Goal: Task Accomplishment & Management: Use online tool/utility

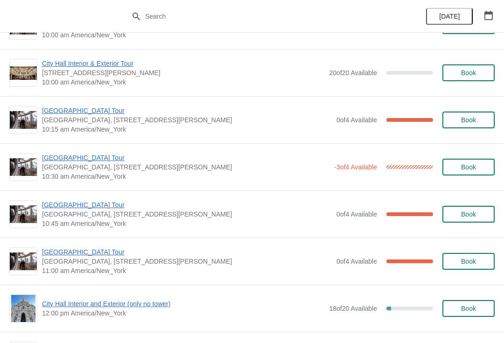
scroll to position [133, 0]
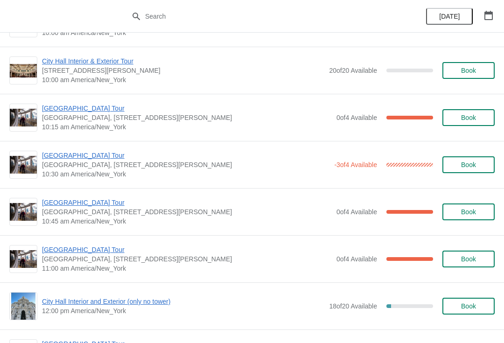
click at [63, 156] on span "[GEOGRAPHIC_DATA] Tour" at bounding box center [185, 155] width 287 height 9
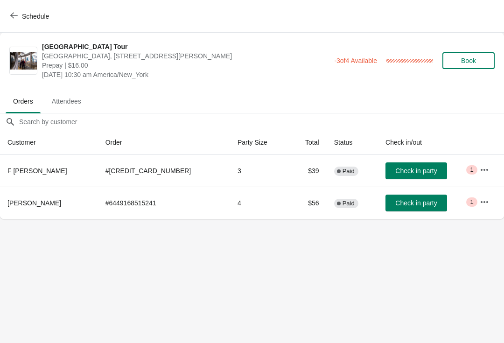
click at [16, 21] on button "Schedule" at bounding box center [31, 16] width 52 height 17
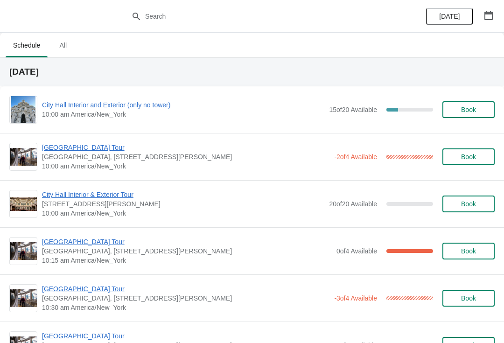
scroll to position [8, 0]
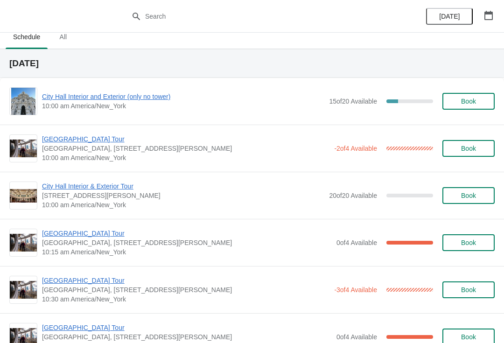
click at [60, 97] on span "City Hall Interior and Exterior (only no tower)" at bounding box center [183, 96] width 282 height 9
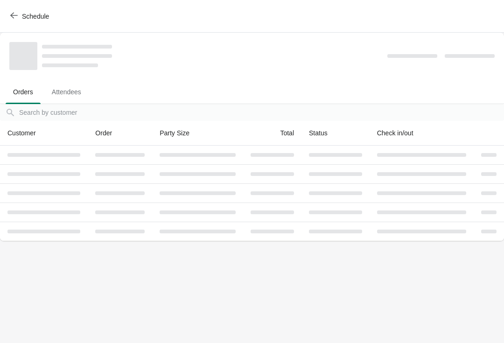
scroll to position [0, 0]
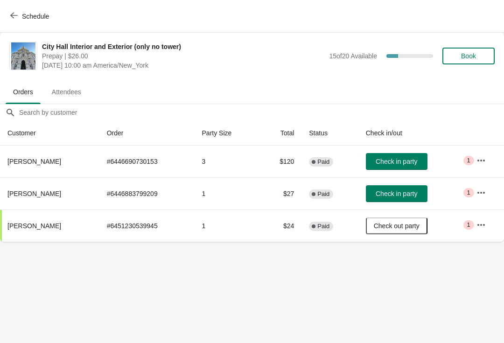
click at [2, 22] on div "Schedule" at bounding box center [252, 16] width 504 height 33
click at [10, 15] on button "Schedule" at bounding box center [31, 16] width 52 height 17
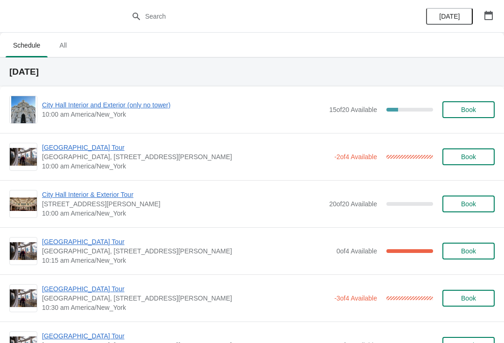
click at [477, 108] on span "Book" at bounding box center [468, 109] width 35 height 7
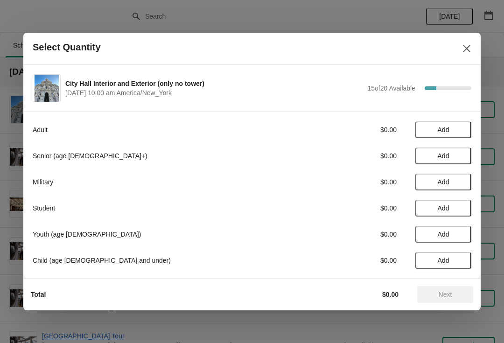
click at [449, 132] on span "Add" at bounding box center [444, 129] width 12 height 7
click at [461, 130] on icon at bounding box center [460, 130] width 10 height 10
click at [448, 292] on span "Next" at bounding box center [446, 294] width 14 height 7
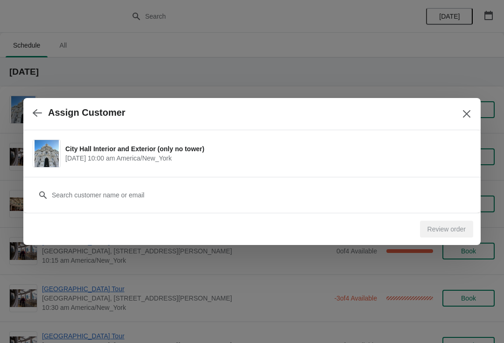
click at [39, 115] on icon "button" at bounding box center [37, 112] width 9 height 9
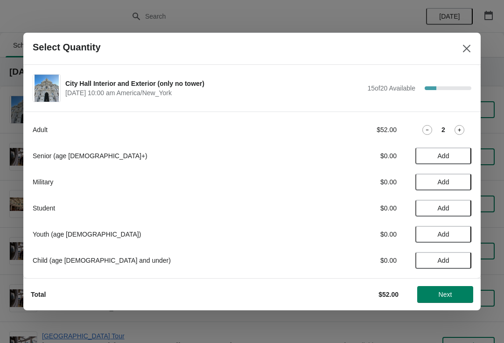
click at [428, 131] on icon at bounding box center [427, 130] width 10 height 10
click at [423, 131] on icon at bounding box center [427, 130] width 10 height 10
click at [451, 153] on span "Add" at bounding box center [443, 155] width 39 height 7
click at [464, 151] on icon at bounding box center [460, 156] width 10 height 10
click at [443, 287] on button "Next" at bounding box center [445, 294] width 56 height 17
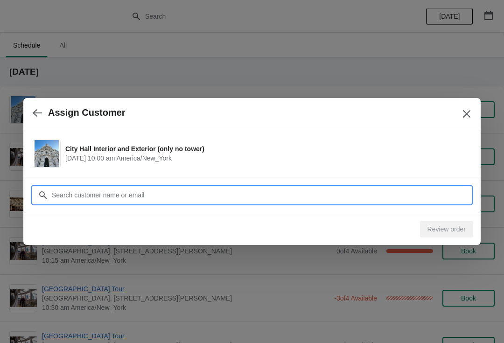
click at [361, 195] on input "Customer" at bounding box center [261, 195] width 420 height 17
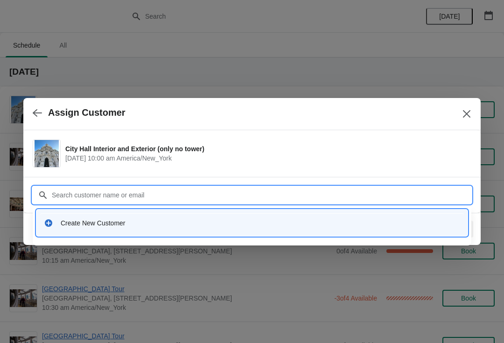
click at [204, 222] on div "Create New Customer" at bounding box center [261, 222] width 400 height 9
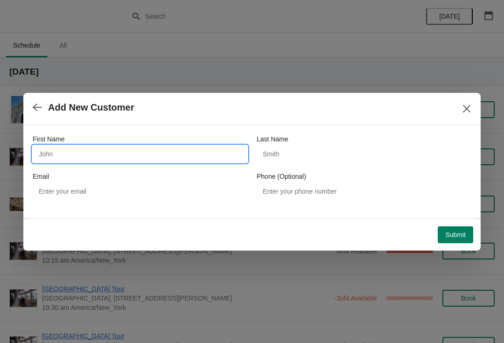
click at [199, 153] on input "First Name" at bounding box center [140, 154] width 215 height 17
type input "[PERSON_NAME]"
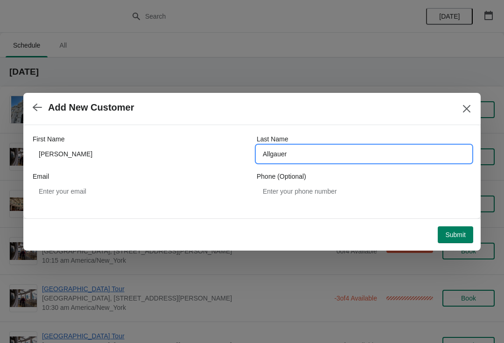
type input "Allgauer"
click at [453, 237] on span "Submit" at bounding box center [455, 234] width 21 height 7
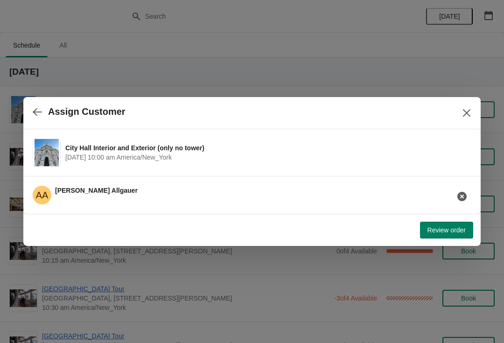
click at [447, 238] on button "Review order" at bounding box center [446, 230] width 53 height 17
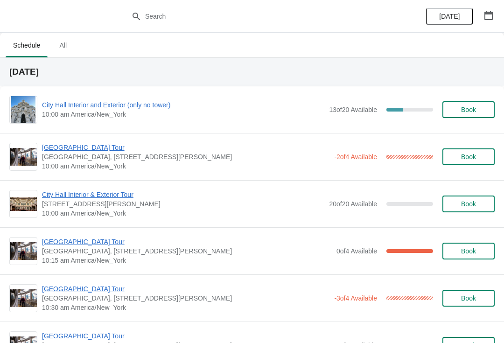
click at [85, 140] on div "City Hall Tower Tour City Hall Visitor Center, 1400 John F Kennedy Boulevard Su…" at bounding box center [252, 156] width 504 height 47
click at [84, 157] on span "[GEOGRAPHIC_DATA], [STREET_ADDRESS][PERSON_NAME]" at bounding box center [185, 156] width 287 height 9
click at [85, 147] on span "[GEOGRAPHIC_DATA] Tour" at bounding box center [185, 147] width 287 height 9
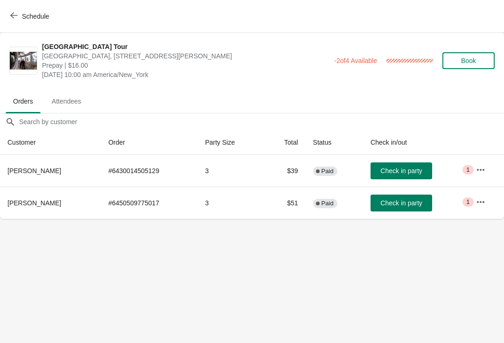
click at [399, 167] on span "Check in party" at bounding box center [401, 170] width 42 height 7
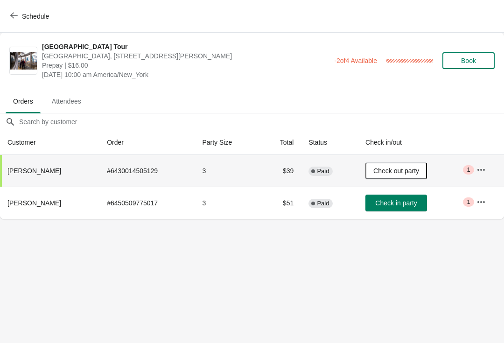
click at [19, 22] on button "Schedule" at bounding box center [31, 16] width 52 height 17
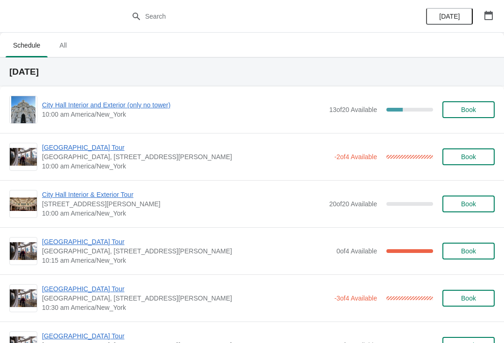
click at [56, 242] on span "[GEOGRAPHIC_DATA] Tour" at bounding box center [187, 241] width 290 height 9
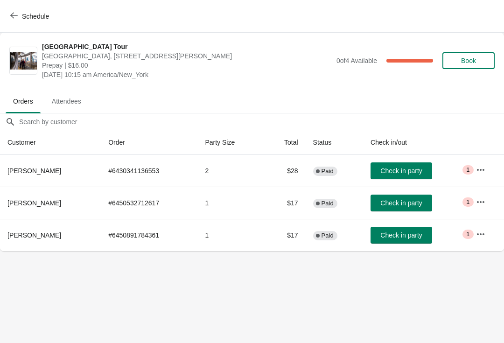
click at [372, 166] on button "Check in party" at bounding box center [402, 170] width 62 height 17
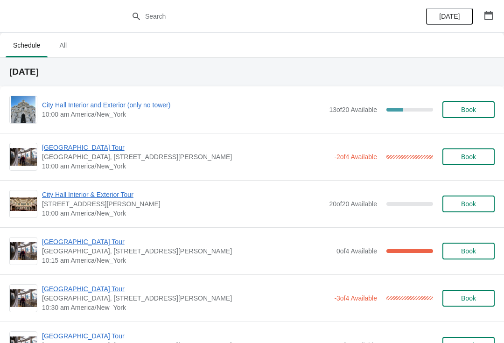
click at [154, 108] on span "City Hall Interior and Exterior (only no tower)" at bounding box center [183, 104] width 282 height 9
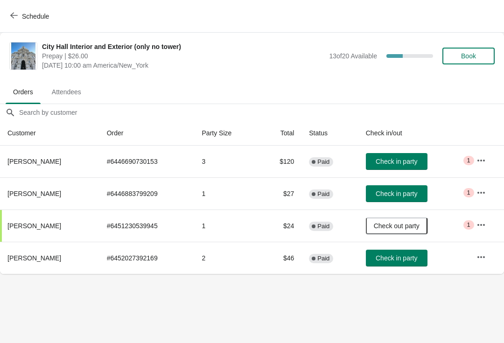
click at [407, 194] on span "Check in party" at bounding box center [397, 193] width 42 height 7
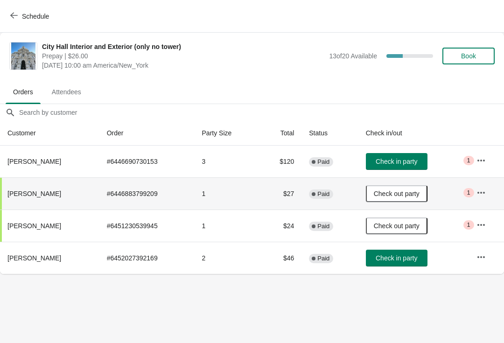
click at [12, 18] on icon "button" at bounding box center [13, 15] width 7 height 7
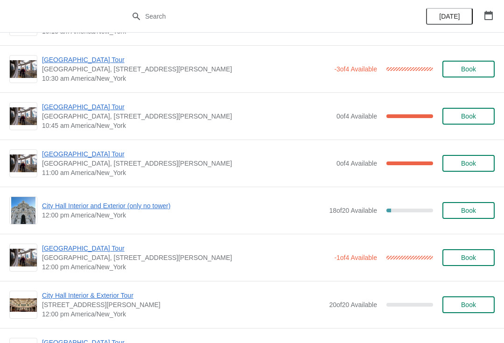
scroll to position [230, 0]
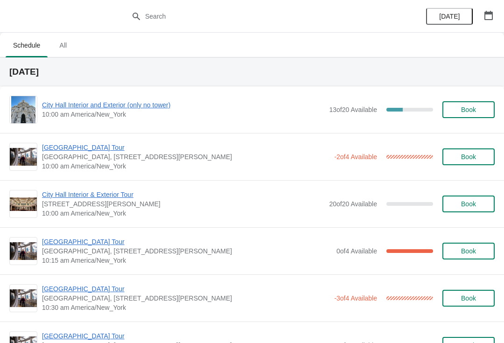
click at [84, 146] on span "[GEOGRAPHIC_DATA] Tour" at bounding box center [185, 147] width 287 height 9
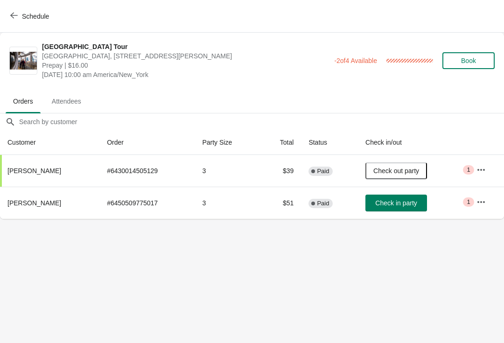
click at [15, 19] on icon "button" at bounding box center [13, 15] width 7 height 7
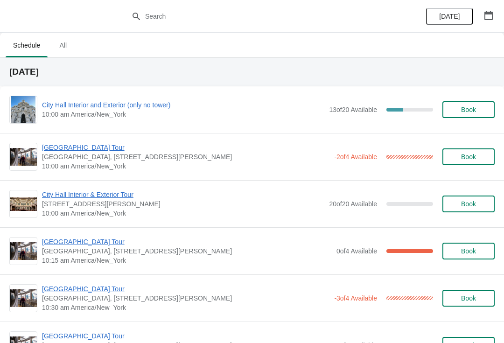
click at [127, 105] on span "City Hall Interior and Exterior (only no tower)" at bounding box center [183, 104] width 282 height 9
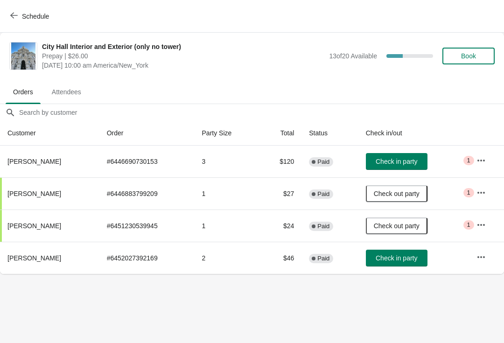
click at [418, 266] on button "Check in party" at bounding box center [397, 258] width 62 height 17
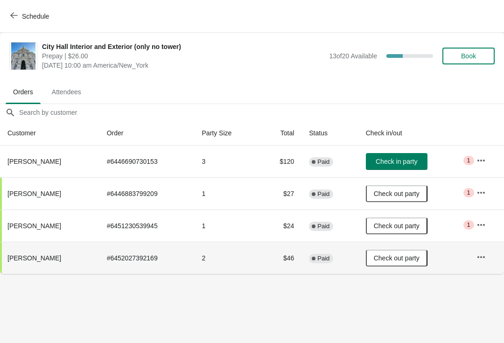
click at [30, 18] on span "Schedule" at bounding box center [35, 16] width 27 height 7
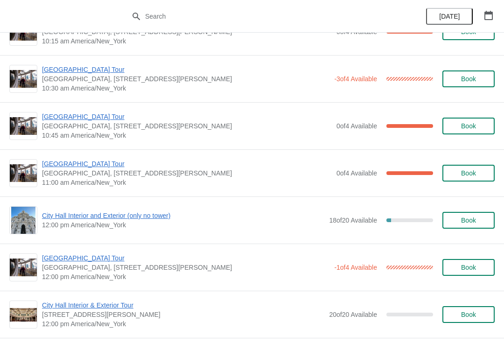
scroll to position [215, 0]
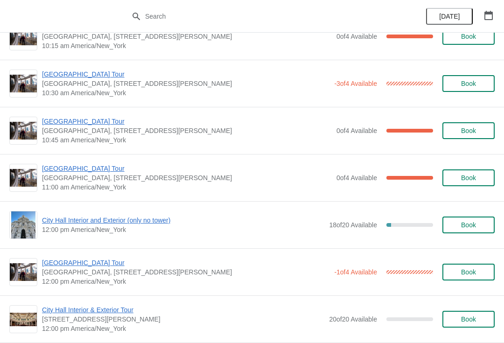
click at [90, 118] on span "[GEOGRAPHIC_DATA] Tour" at bounding box center [187, 121] width 290 height 9
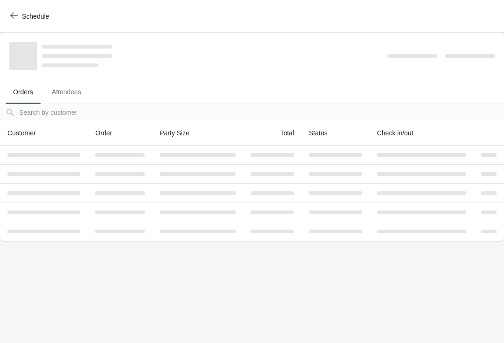
scroll to position [0, 0]
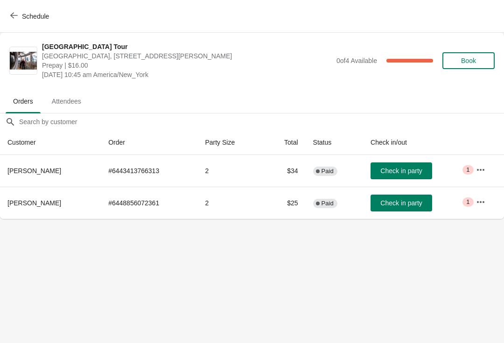
click at [408, 200] on span "Check in party" at bounding box center [401, 202] width 42 height 7
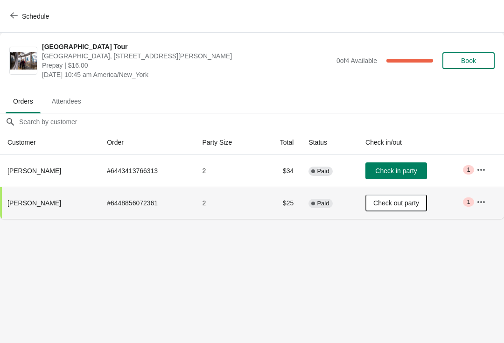
click at [28, 24] on button "Schedule" at bounding box center [31, 16] width 52 height 17
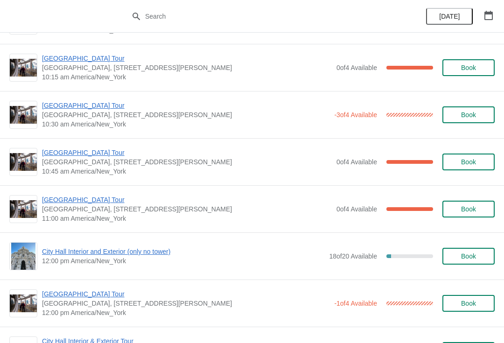
scroll to position [184, 0]
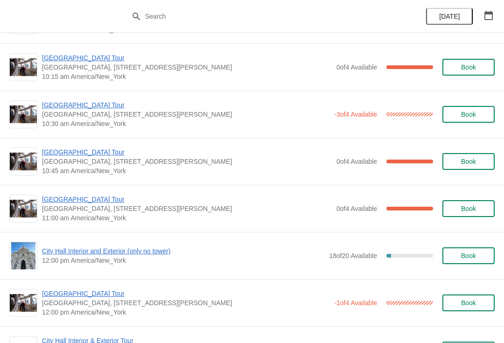
click at [83, 109] on span "[GEOGRAPHIC_DATA] Tour" at bounding box center [185, 104] width 287 height 9
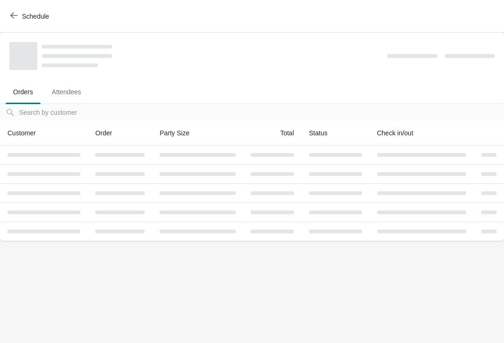
scroll to position [0, 0]
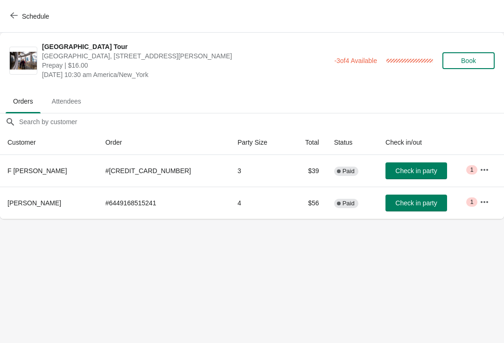
click at [43, 23] on button "Schedule" at bounding box center [31, 16] width 52 height 17
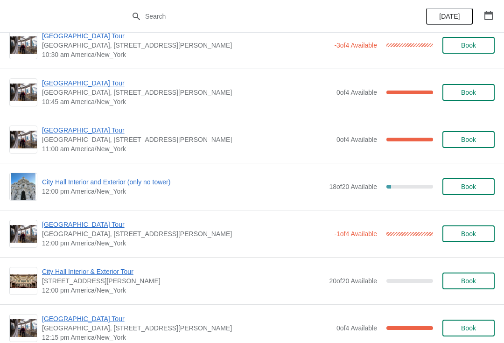
scroll to position [253, 0]
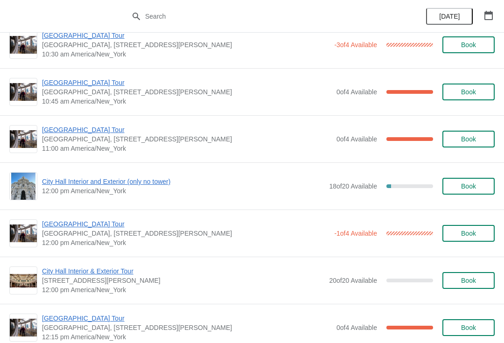
click at [151, 180] on span "City Hall Interior and Exterior (only no tower)" at bounding box center [183, 181] width 282 height 9
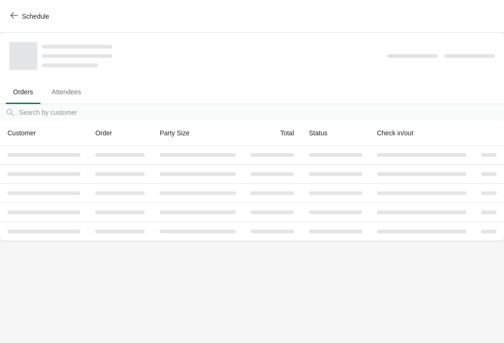
scroll to position [0, 0]
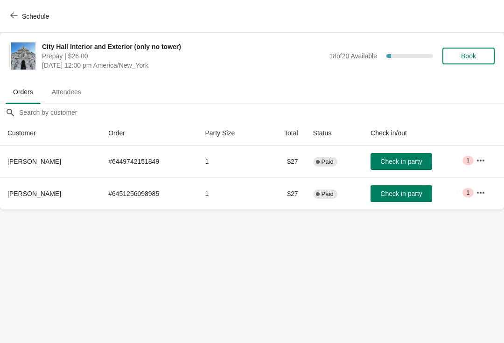
click at [42, 16] on span "Schedule" at bounding box center [35, 16] width 27 height 7
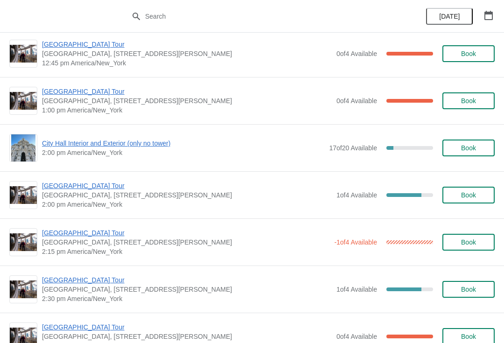
scroll to position [625, 0]
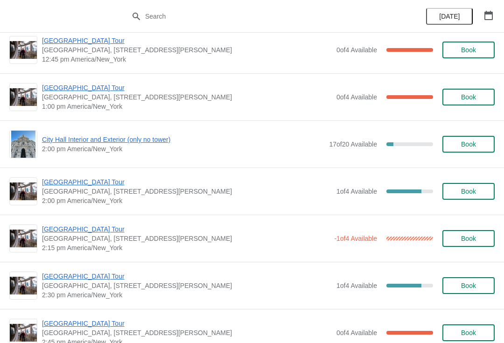
click at [144, 144] on span "City Hall Interior and Exterior (only no tower)" at bounding box center [183, 139] width 282 height 9
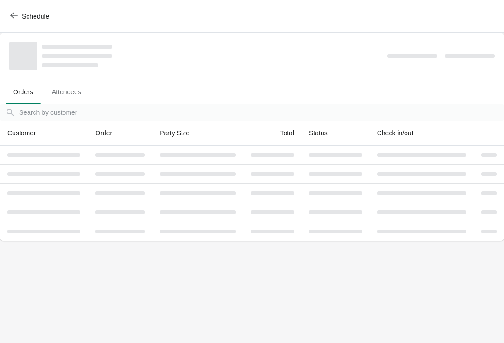
scroll to position [0, 0]
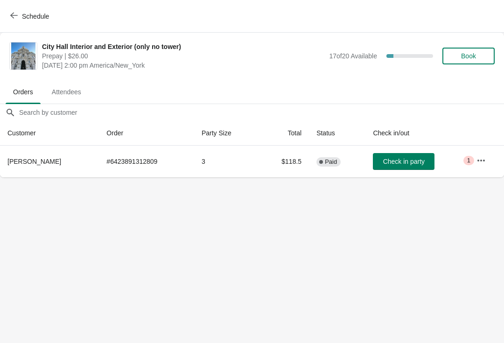
click at [28, 9] on button "Schedule" at bounding box center [31, 16] width 52 height 17
